Goal: Transaction & Acquisition: Purchase product/service

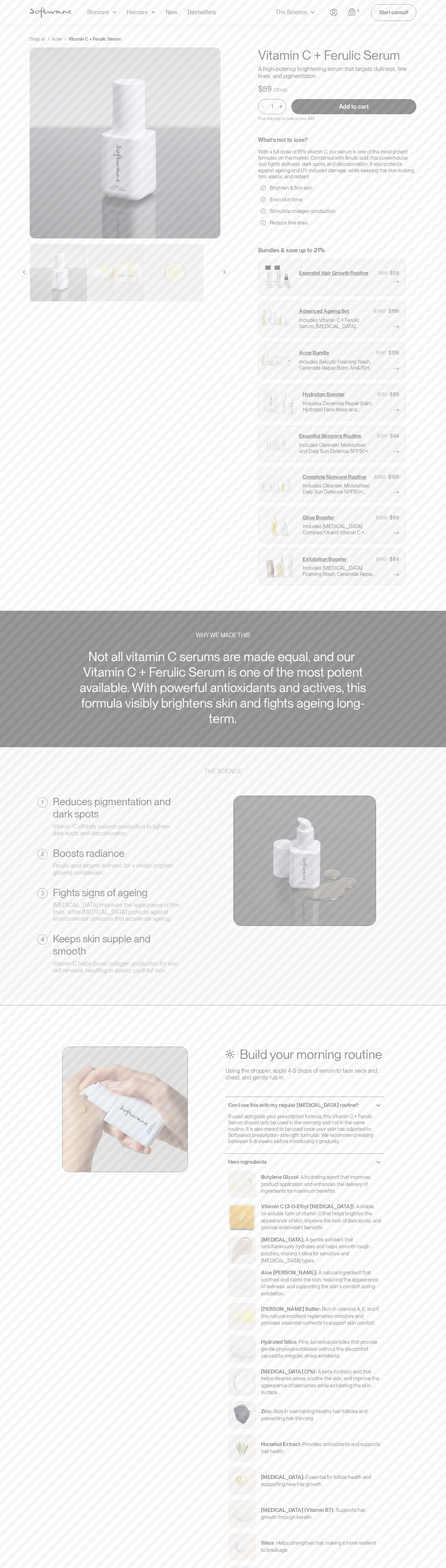
click at [354, 106] on input "Add to cart" at bounding box center [354, 106] width 125 height 15
click at [62, 1] on div "Acne Ageing Pigmentation Everyday care Hair Loss Learn Skincare Custom Formulas…" at bounding box center [223, 12] width 402 height 25
click at [111, 1567] on html "Acne Ageing Pigmentation Everyday care Hair Loss Learn Skincare Custom Formulas…" at bounding box center [223, 784] width 446 height 1568
